Goal: Navigation & Orientation: Find specific page/section

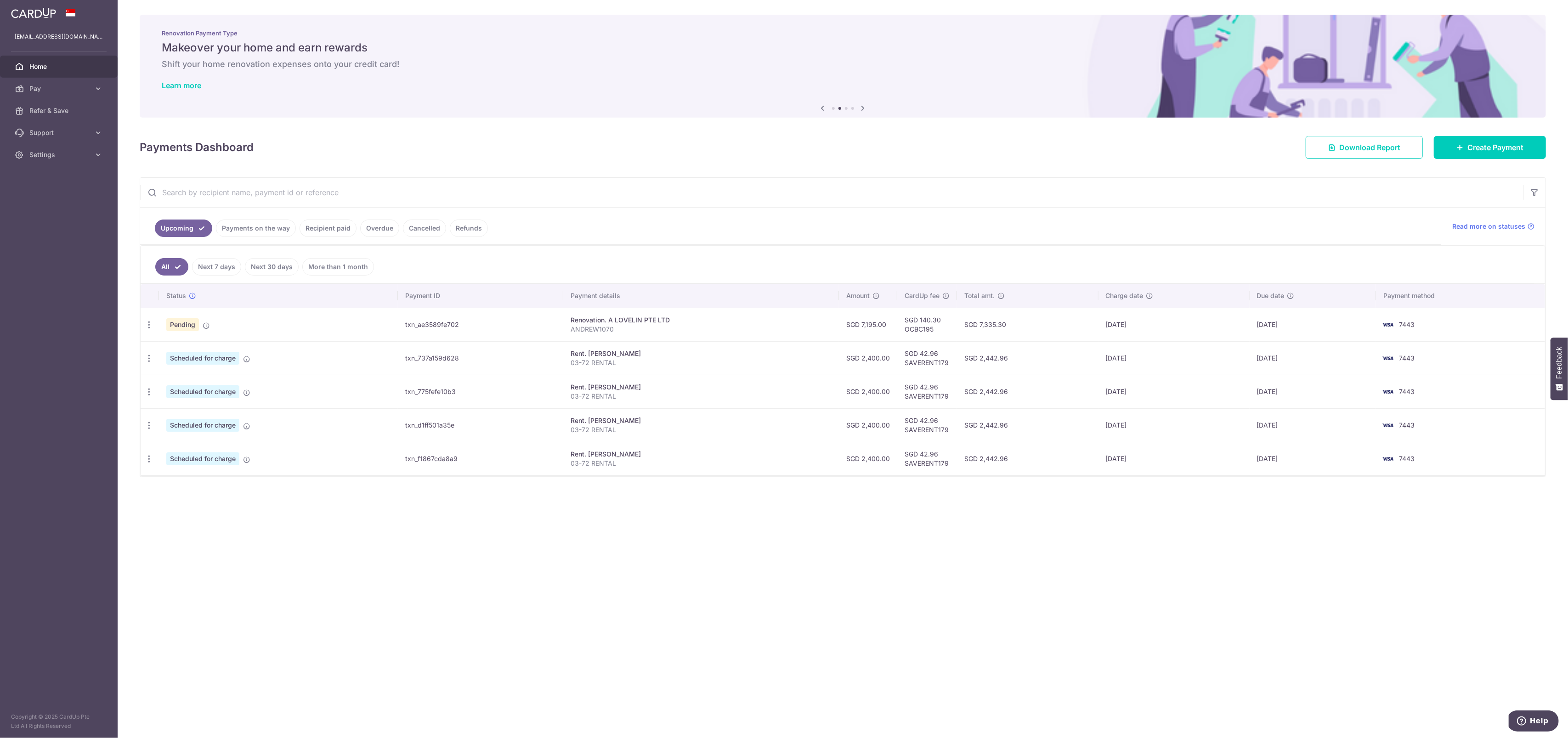
click at [69, 60] on link "Home" at bounding box center [58, 66] width 117 height 22
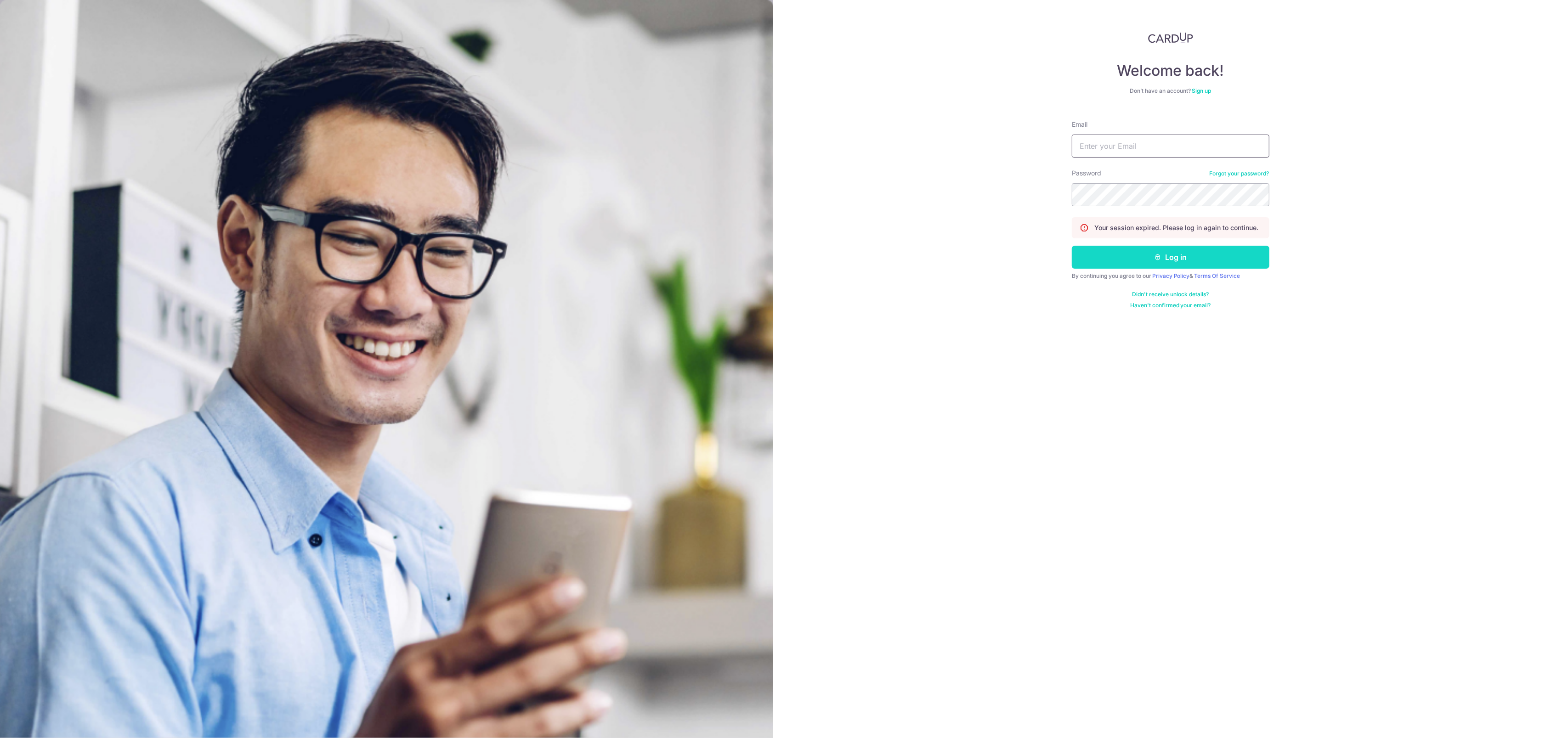
type input "[EMAIL_ADDRESS][DOMAIN_NAME]"
click at [1191, 259] on button "Log in" at bounding box center [1171, 257] width 198 height 23
